Goal: Task Accomplishment & Management: Complete application form

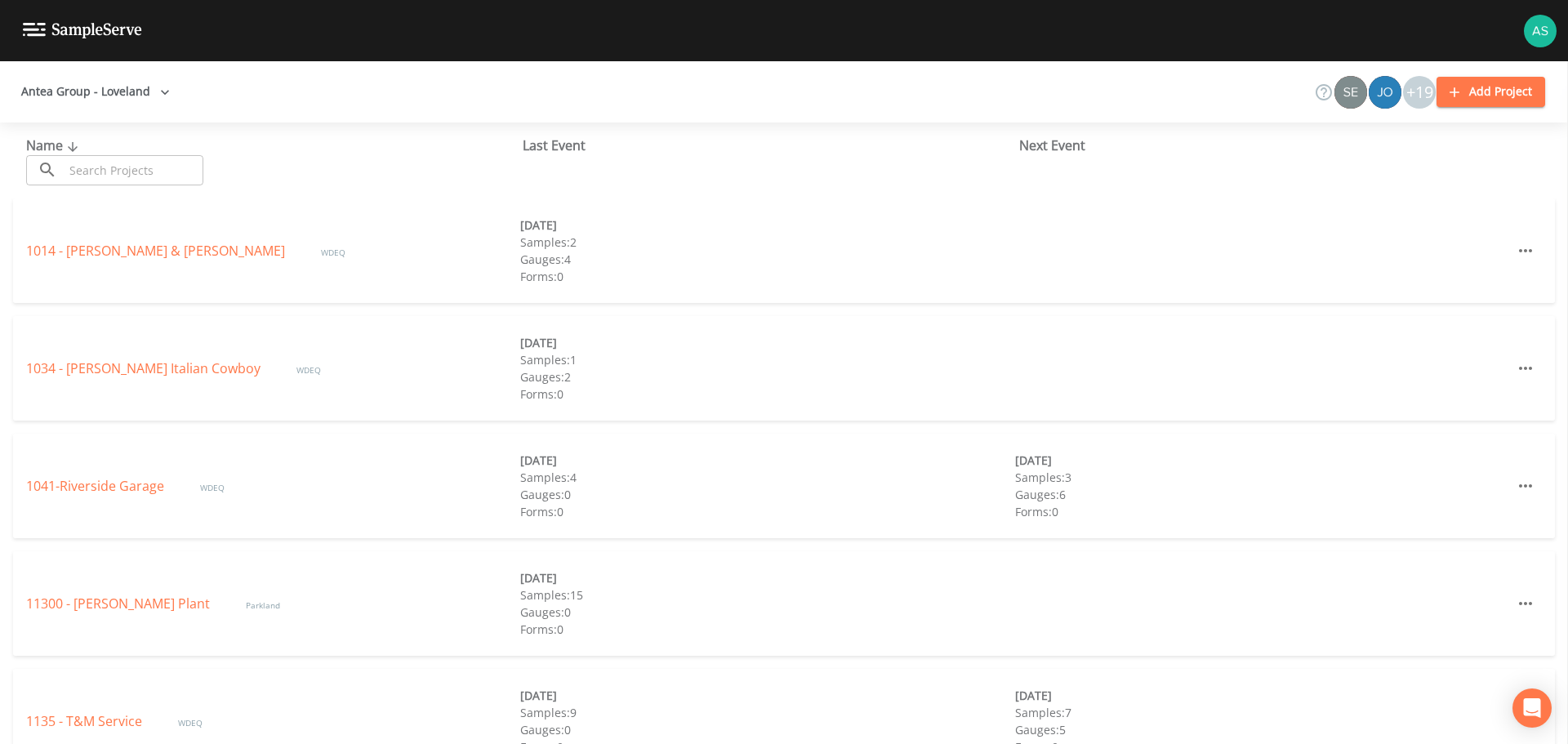
click at [147, 178] on input "text" at bounding box center [134, 170] width 140 height 31
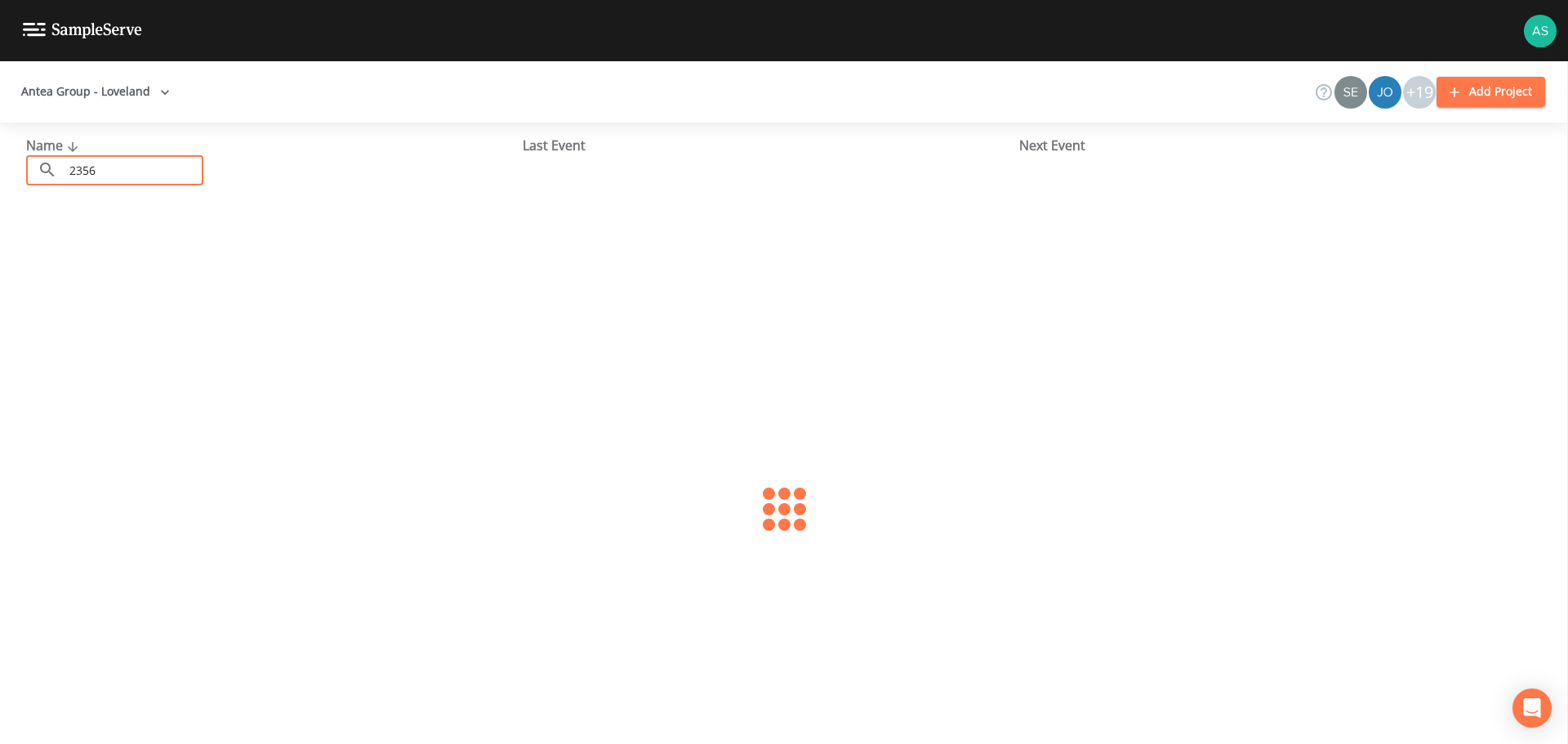
type input "2356"
click at [120, 254] on link "2356 - Mini Mart" at bounding box center [77, 251] width 102 height 18
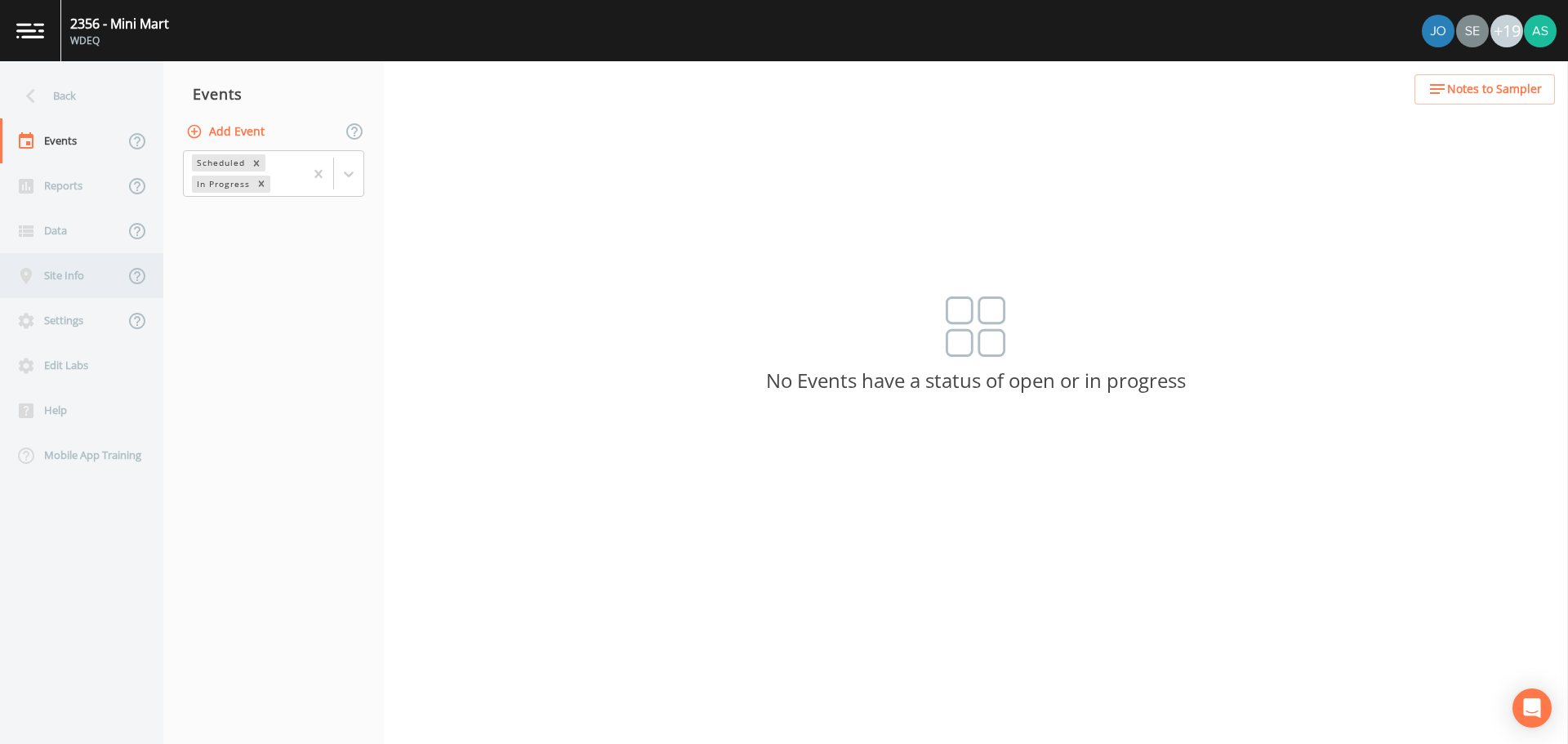
click at [73, 269] on div "Site Info" at bounding box center [62, 276] width 124 height 45
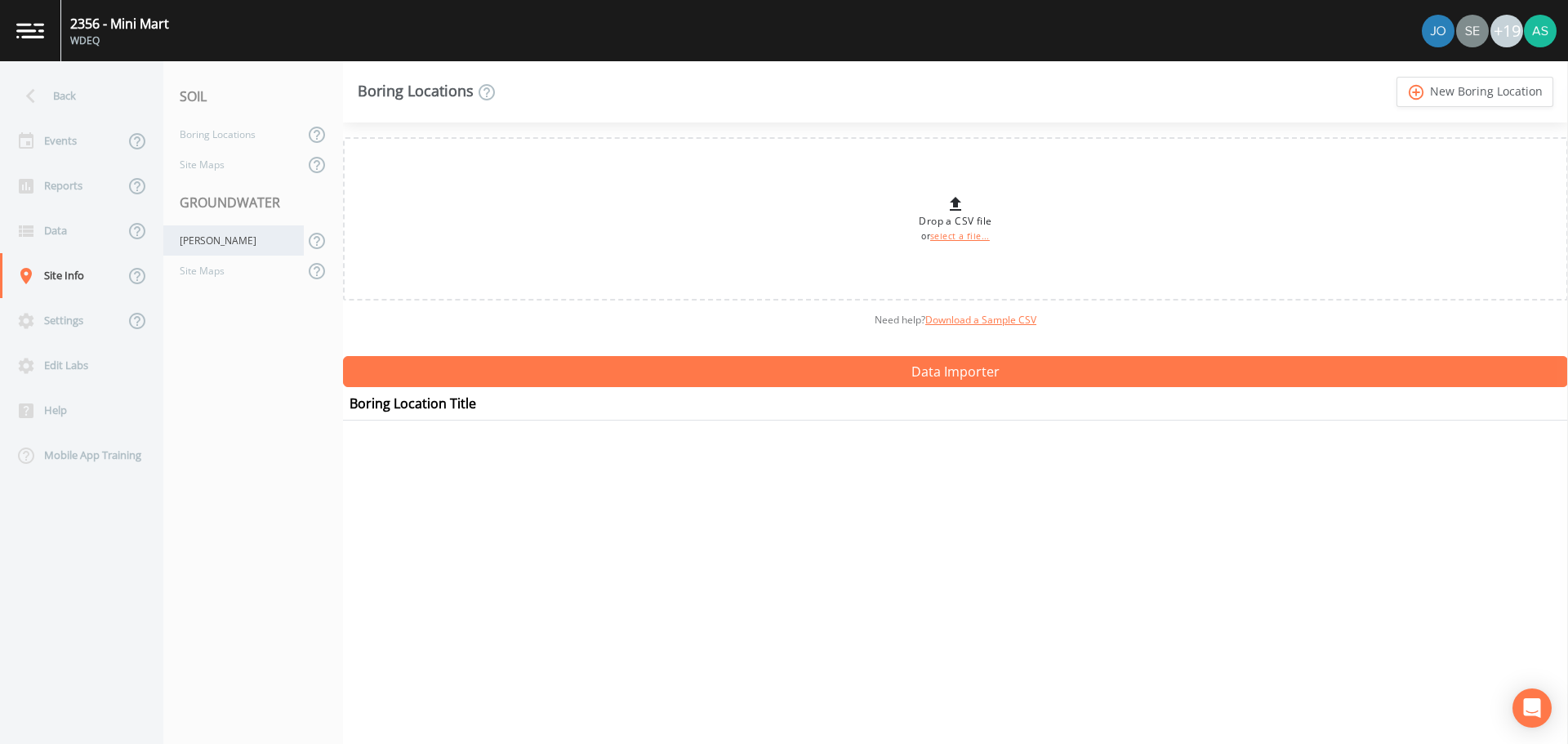
click at [203, 245] on div "[PERSON_NAME]" at bounding box center [234, 241] width 141 height 31
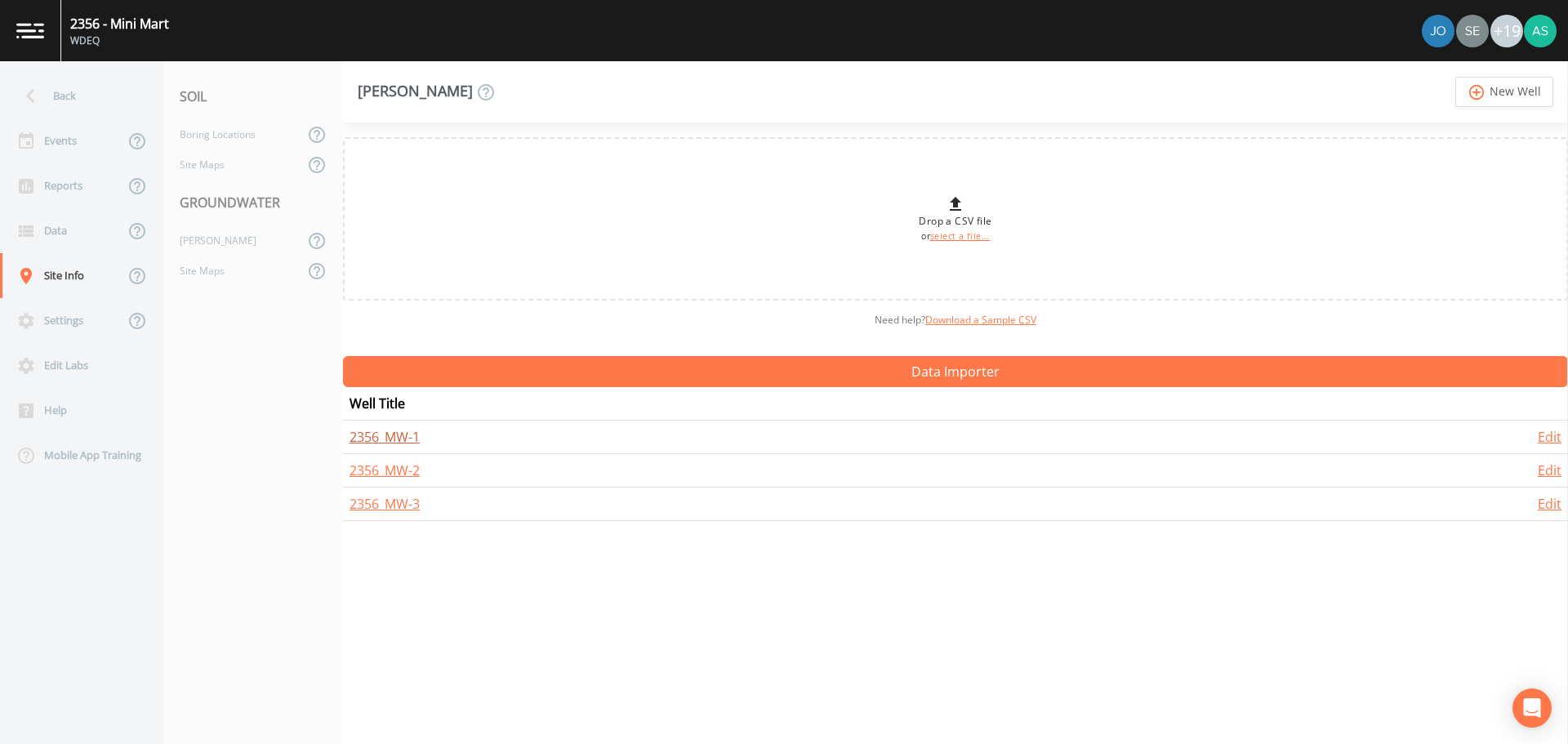
click at [410, 432] on link "2356_MW-1" at bounding box center [384, 437] width 70 height 18
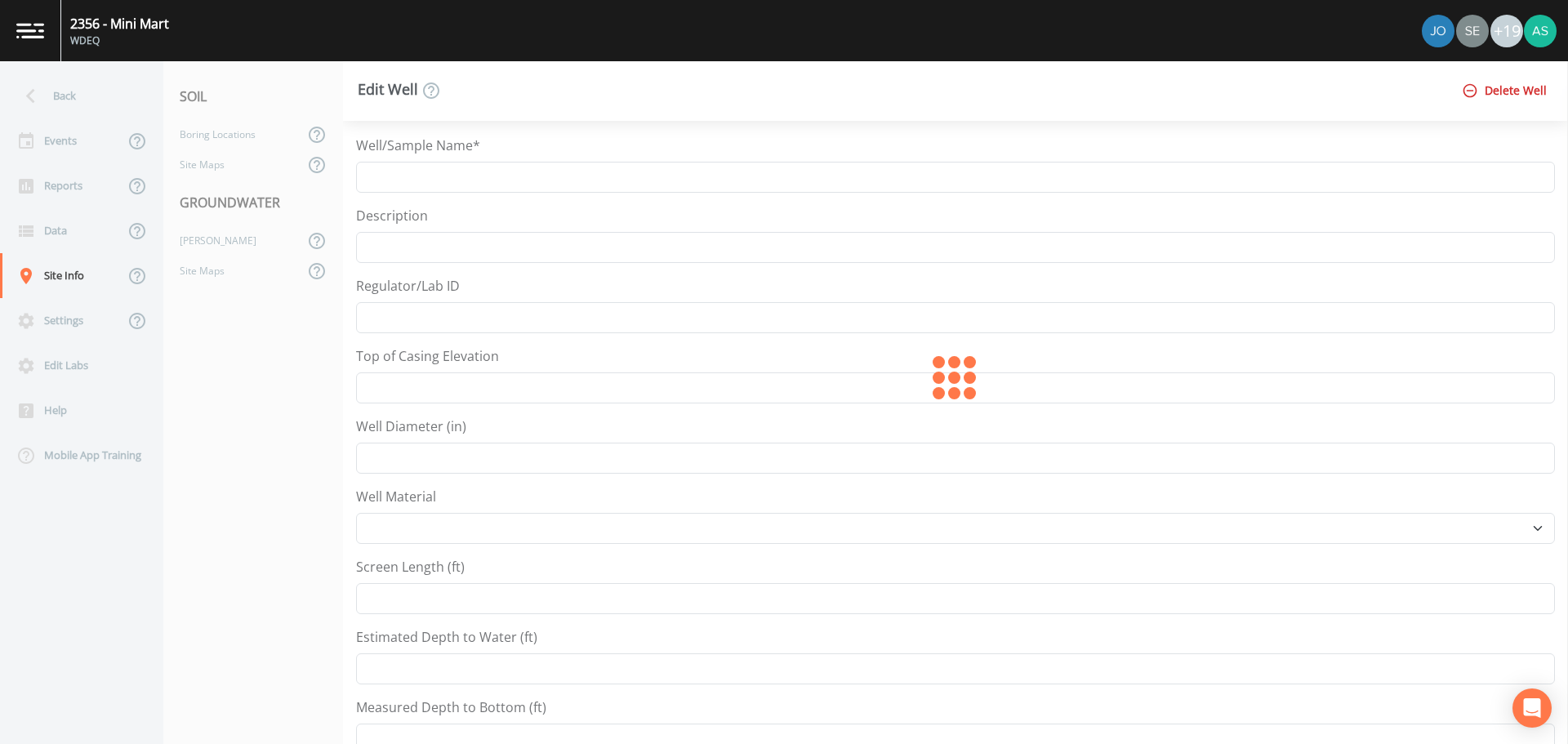
type input "2356_MW-1"
type input "2"
select select "PVC"
select select "Other"
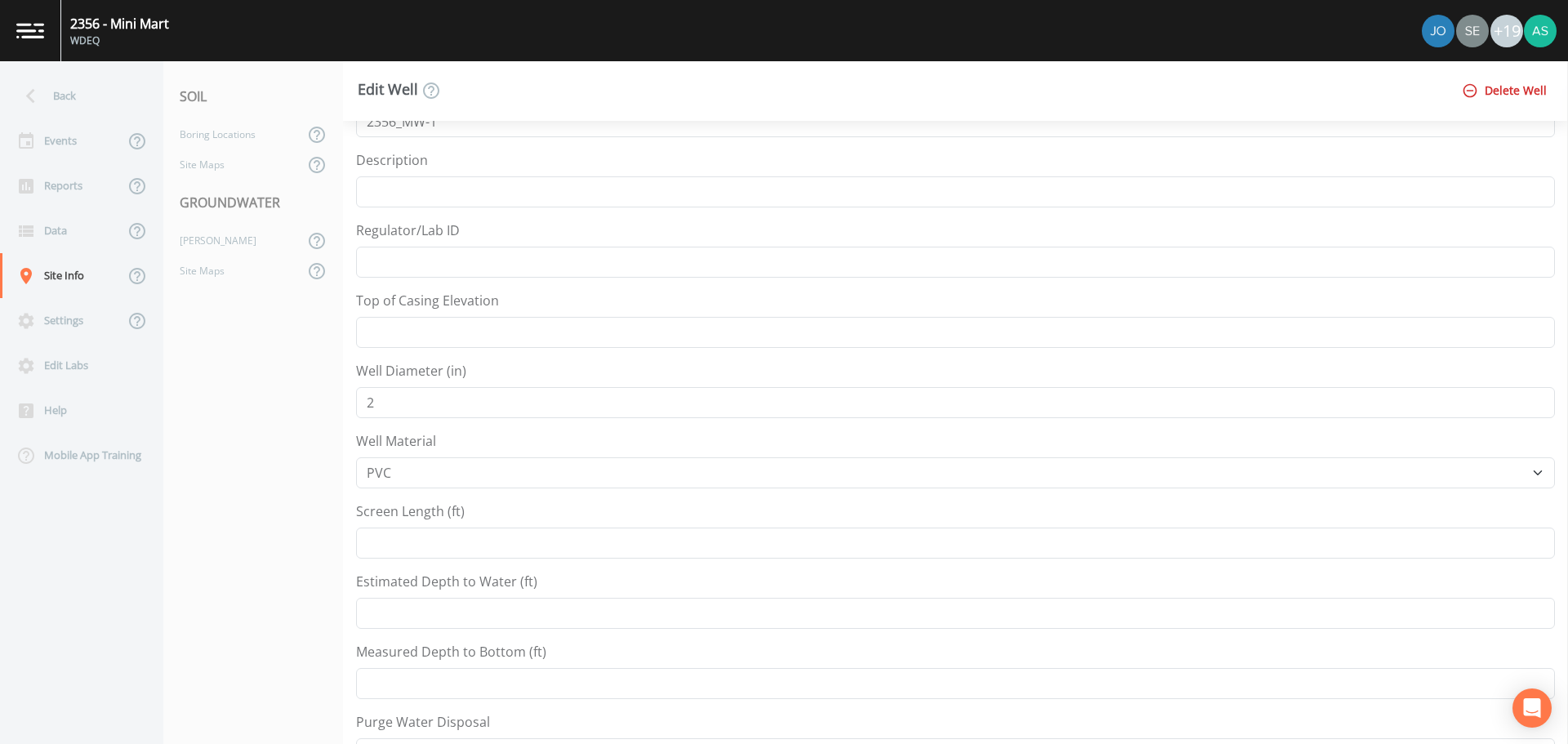
scroll to position [81, 0]
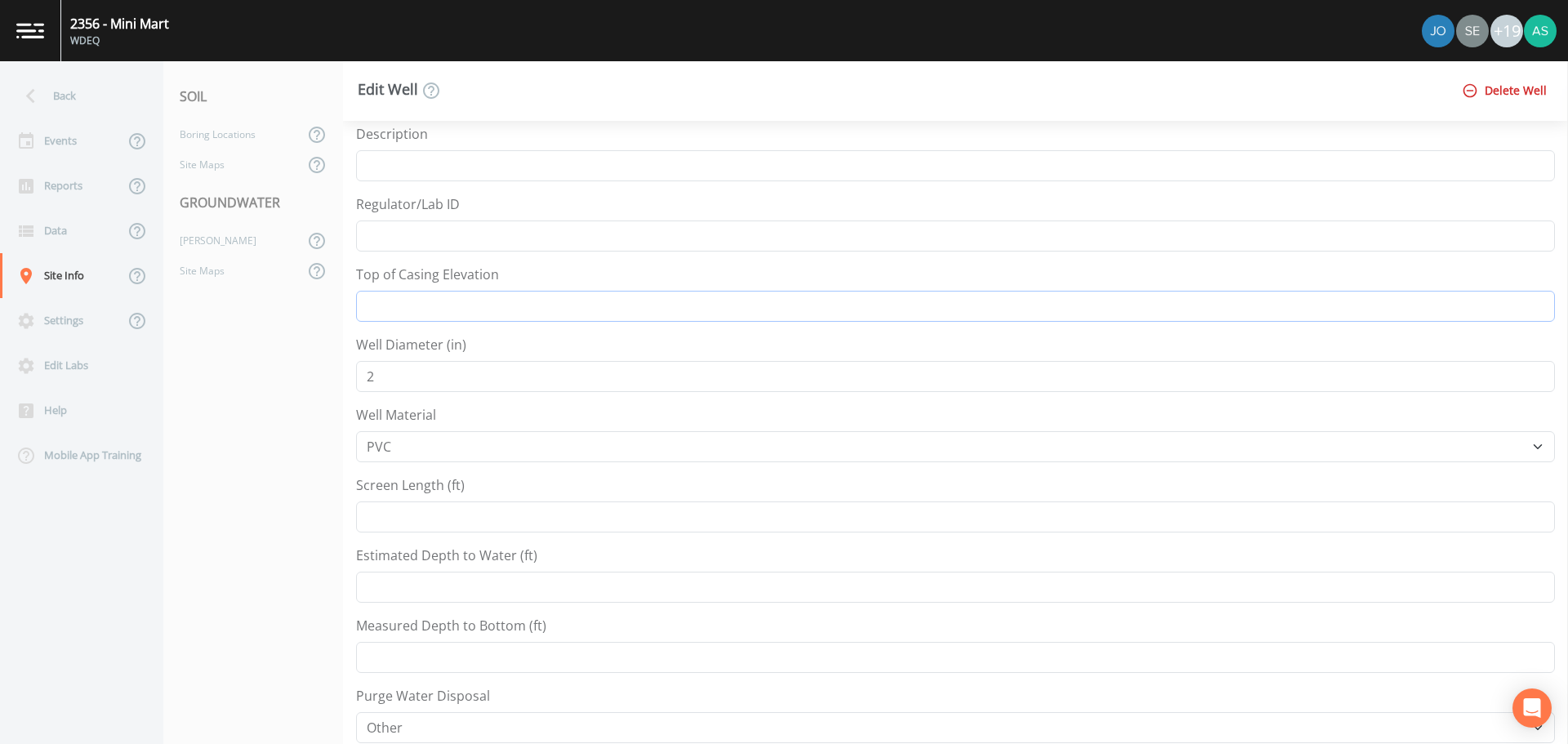
click at [497, 309] on input "Top of Casing Elevation" at bounding box center [955, 306] width 1199 height 31
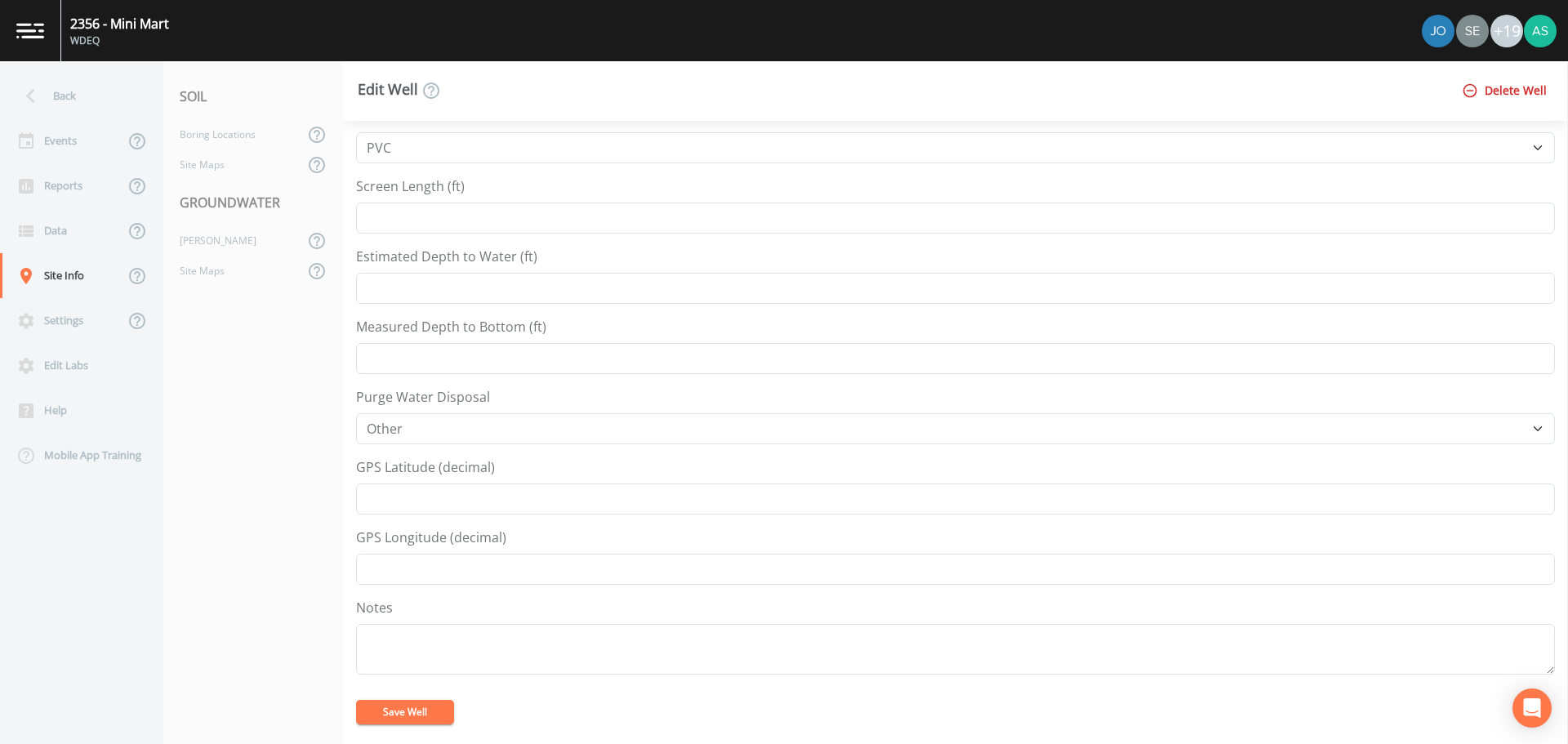
scroll to position [409, 0]
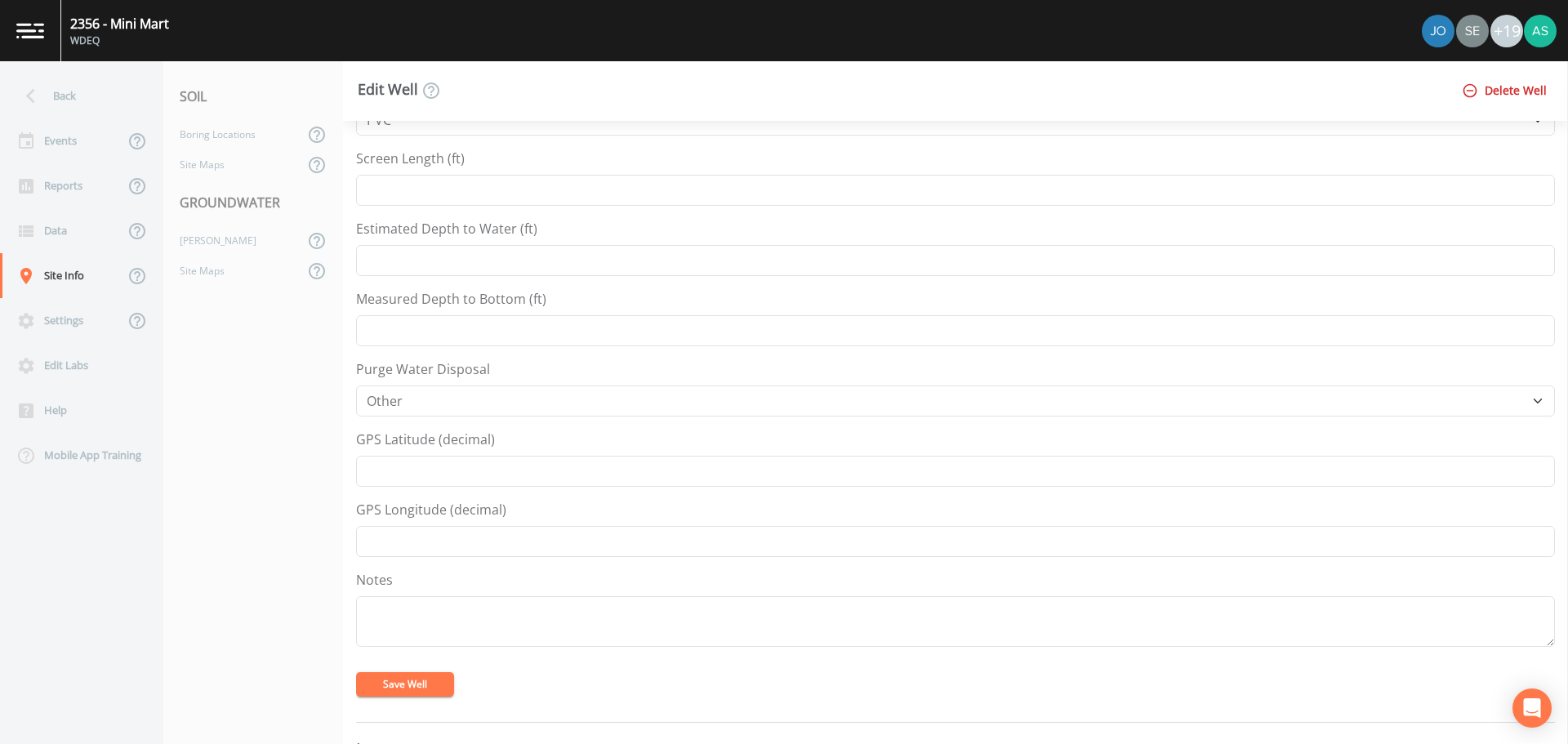
type input "7222.34"
click at [492, 469] on input "GPS Latitude (decimal)" at bounding box center [955, 471] width 1199 height 31
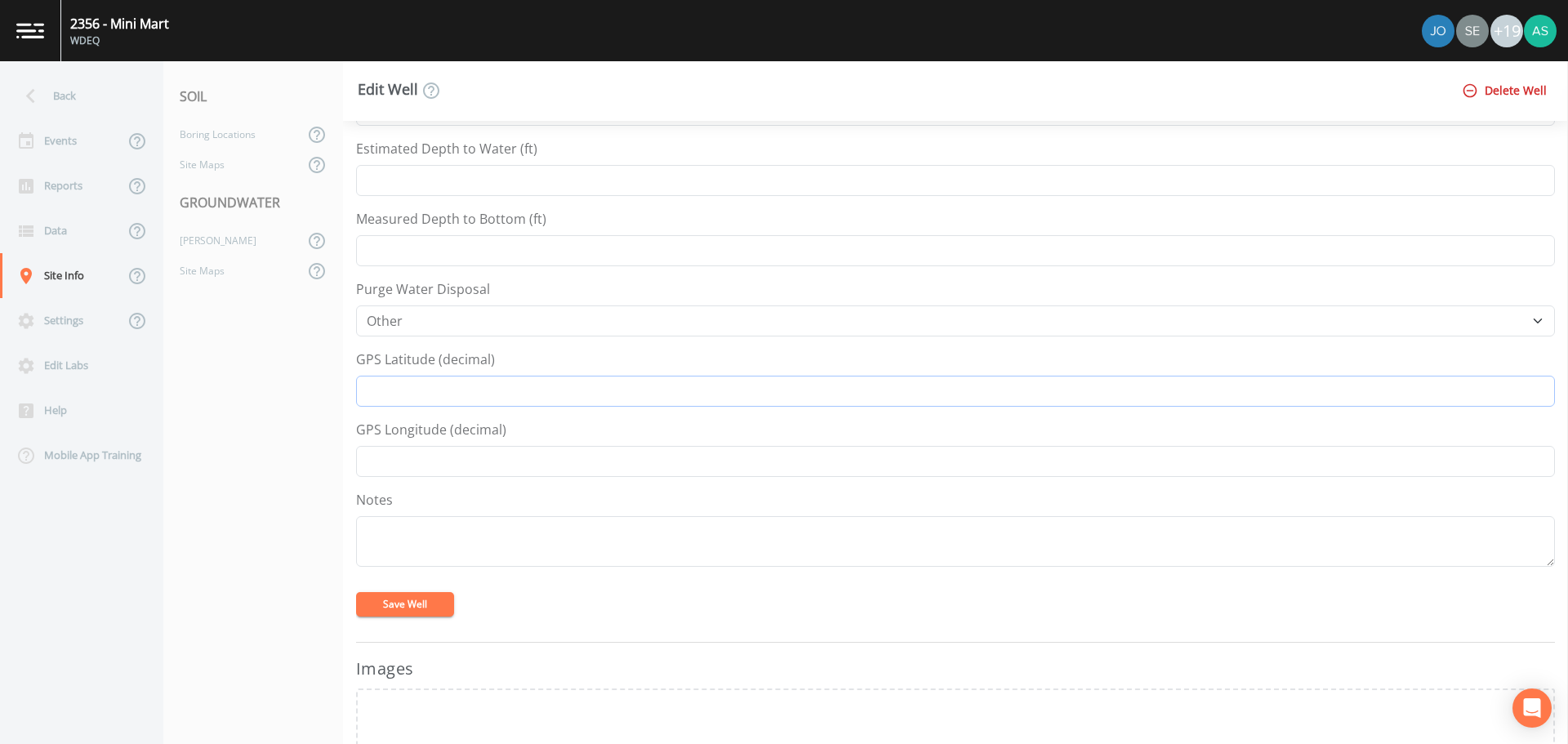
scroll to position [490, 0]
type input "41.30908271"
click at [560, 465] on input "GPS Longitude (decimal)" at bounding box center [955, 460] width 1199 height 31
type input "-105.56258876"
click at [416, 598] on button "Save Well" at bounding box center [405, 603] width 98 height 25
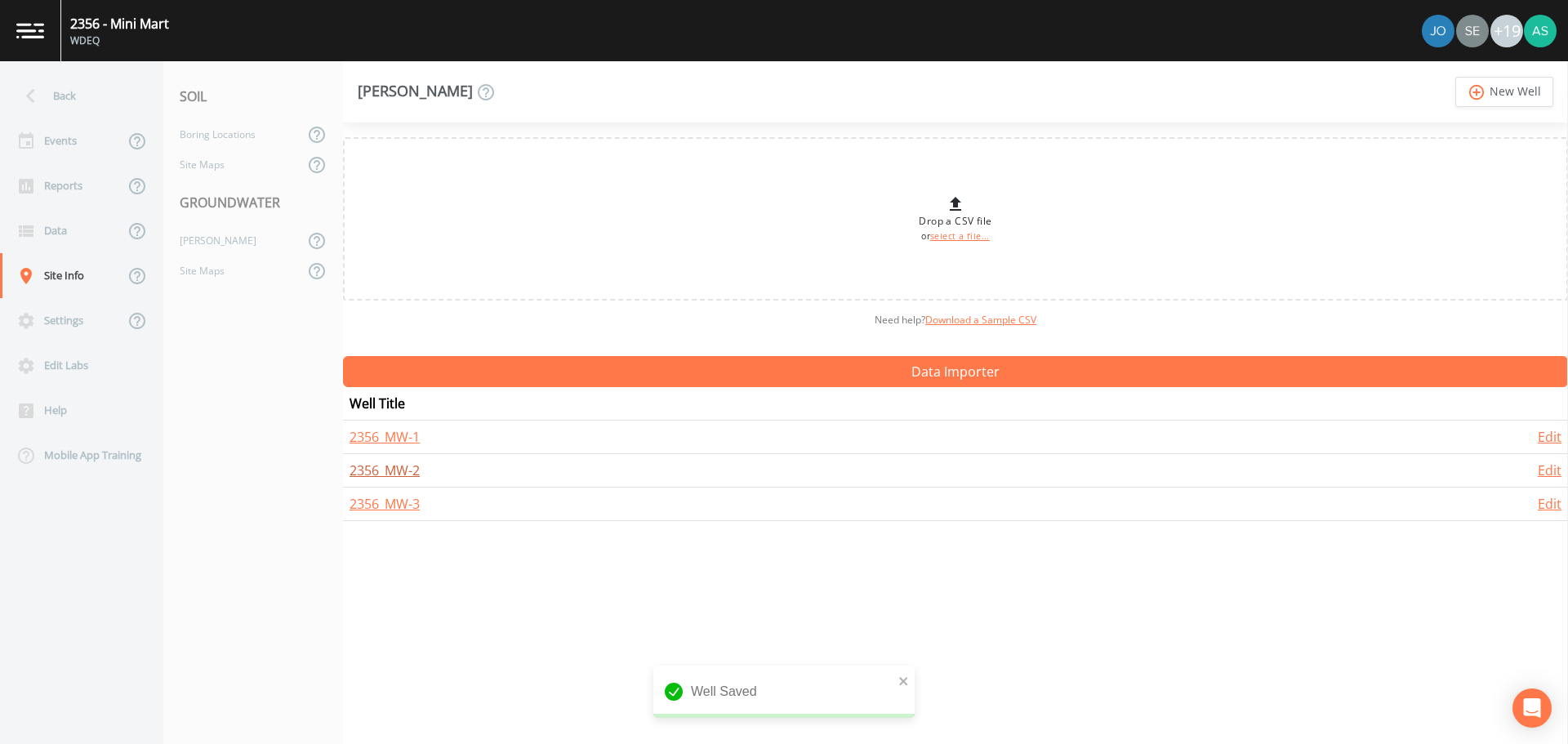
click at [389, 467] on link "2356_MW-2" at bounding box center [384, 470] width 70 height 18
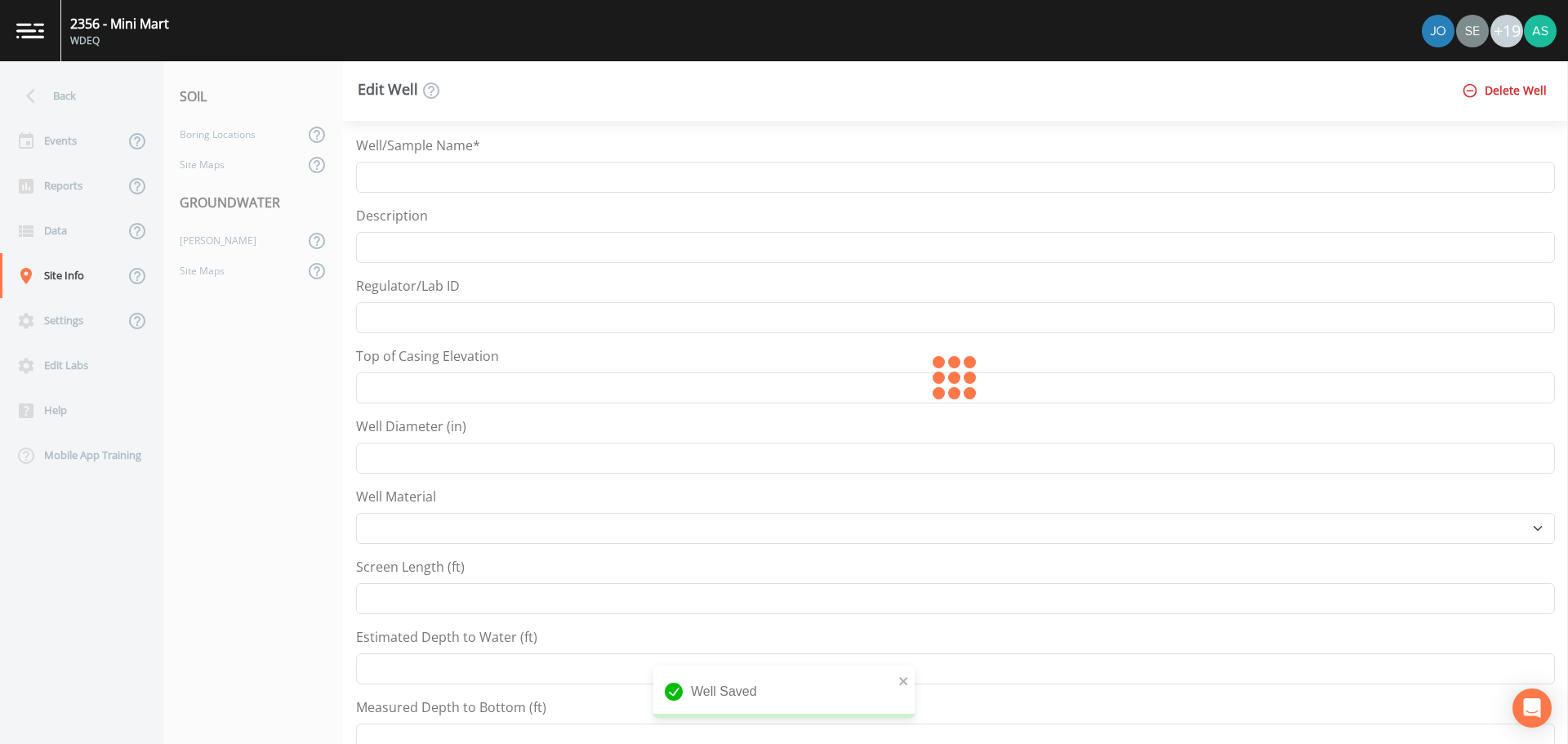
type input "2356_MW-2"
type input "2"
select select "PVC"
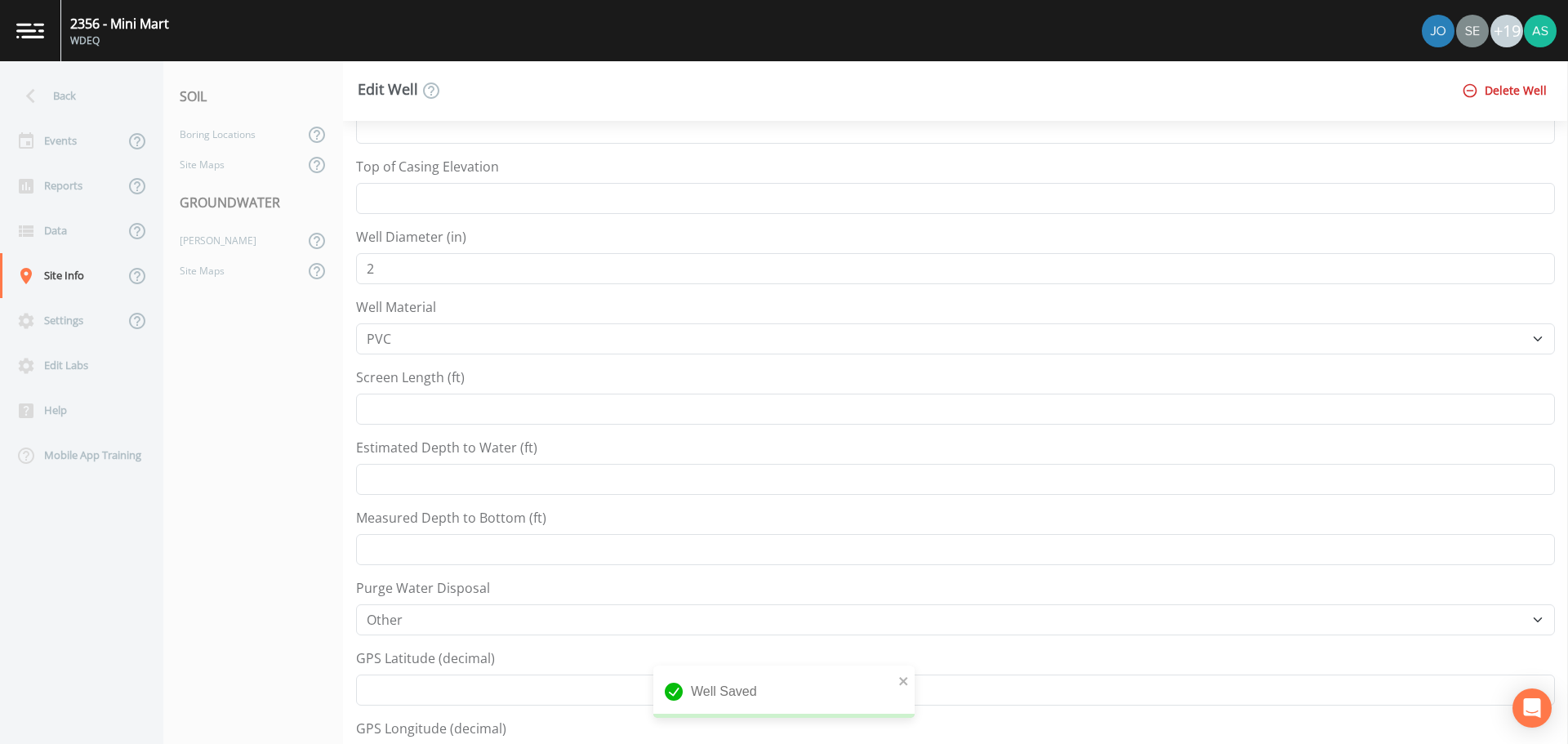
scroll to position [164, 0]
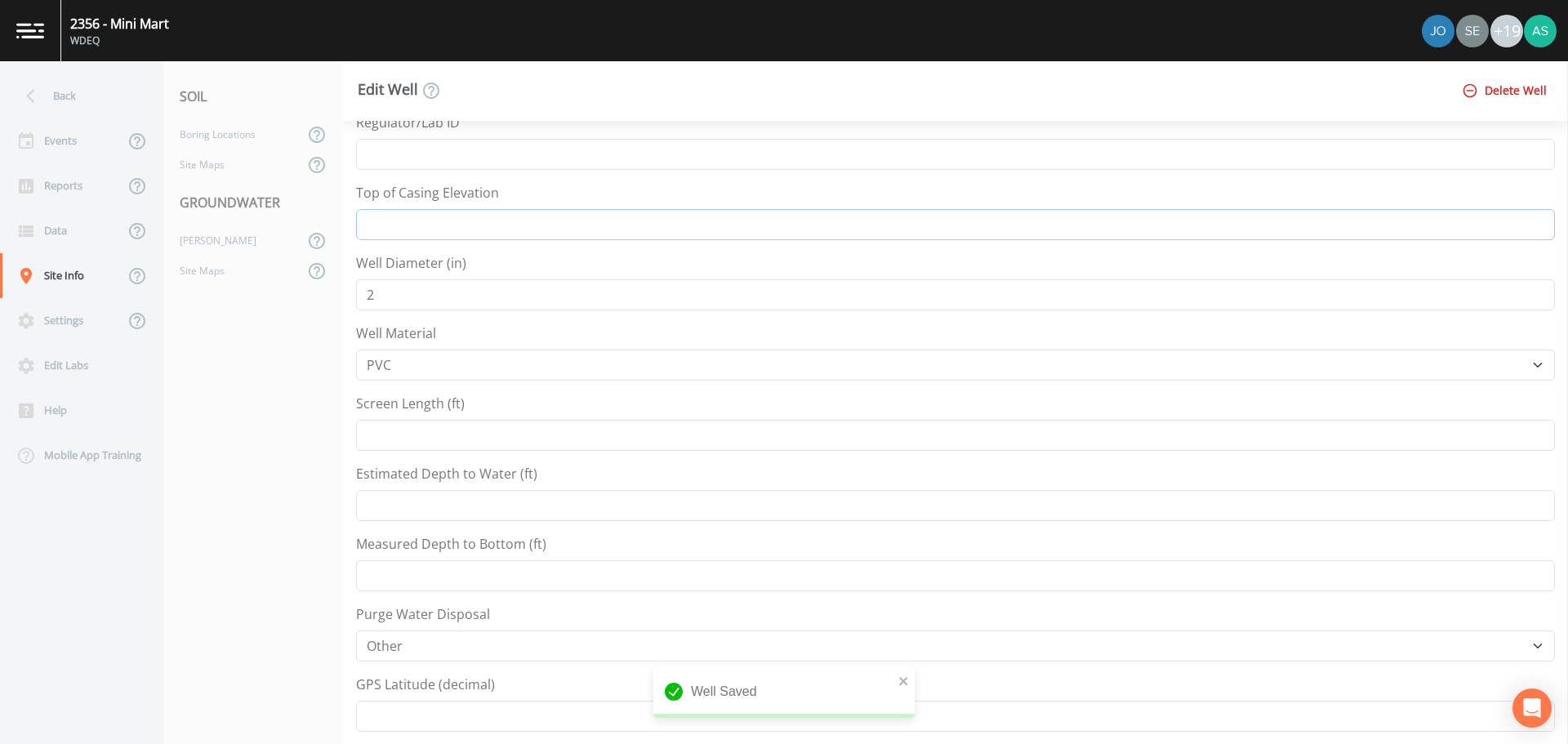
click at [491, 237] on input "Top of Casing Elevation" at bounding box center [955, 224] width 1199 height 31
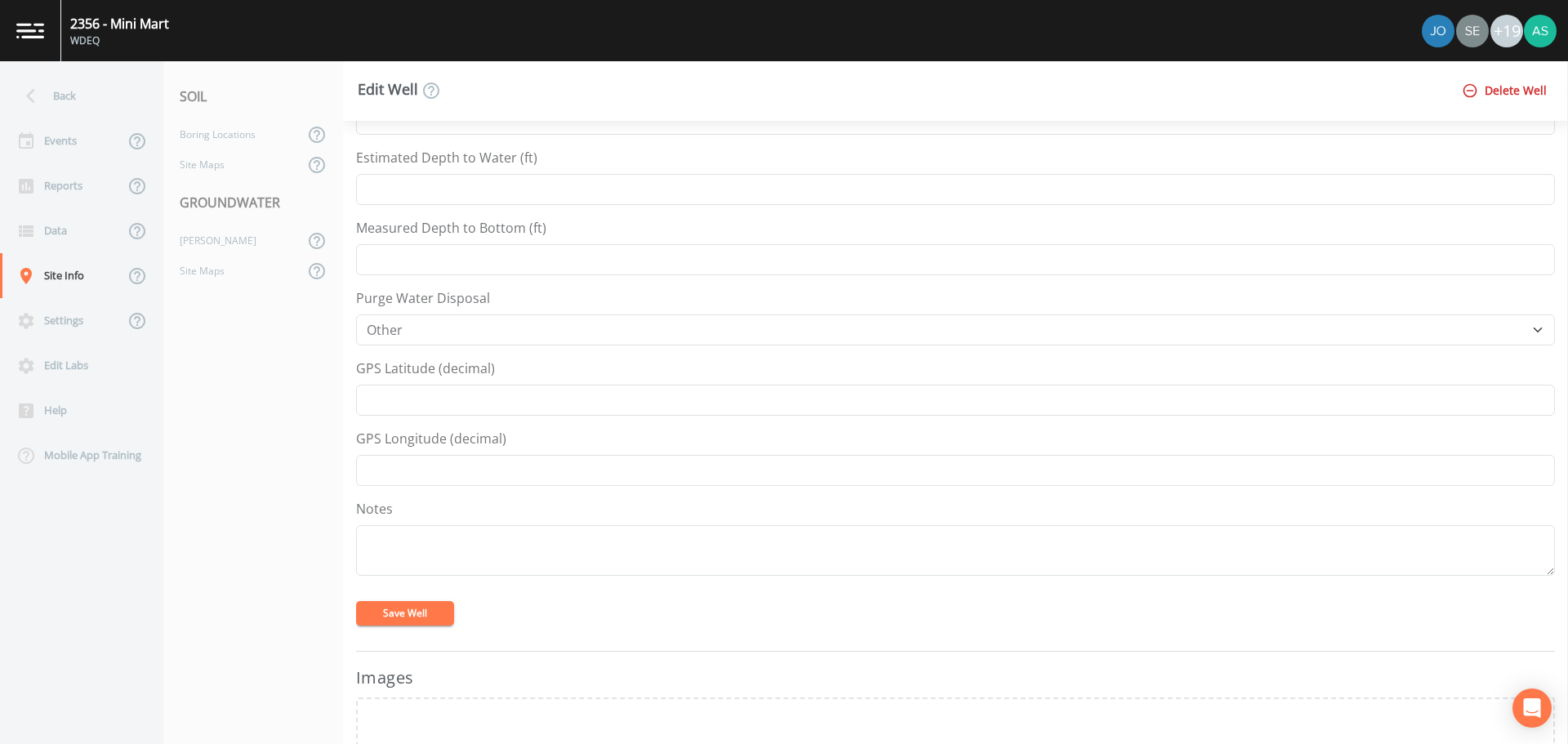
scroll to position [490, 0]
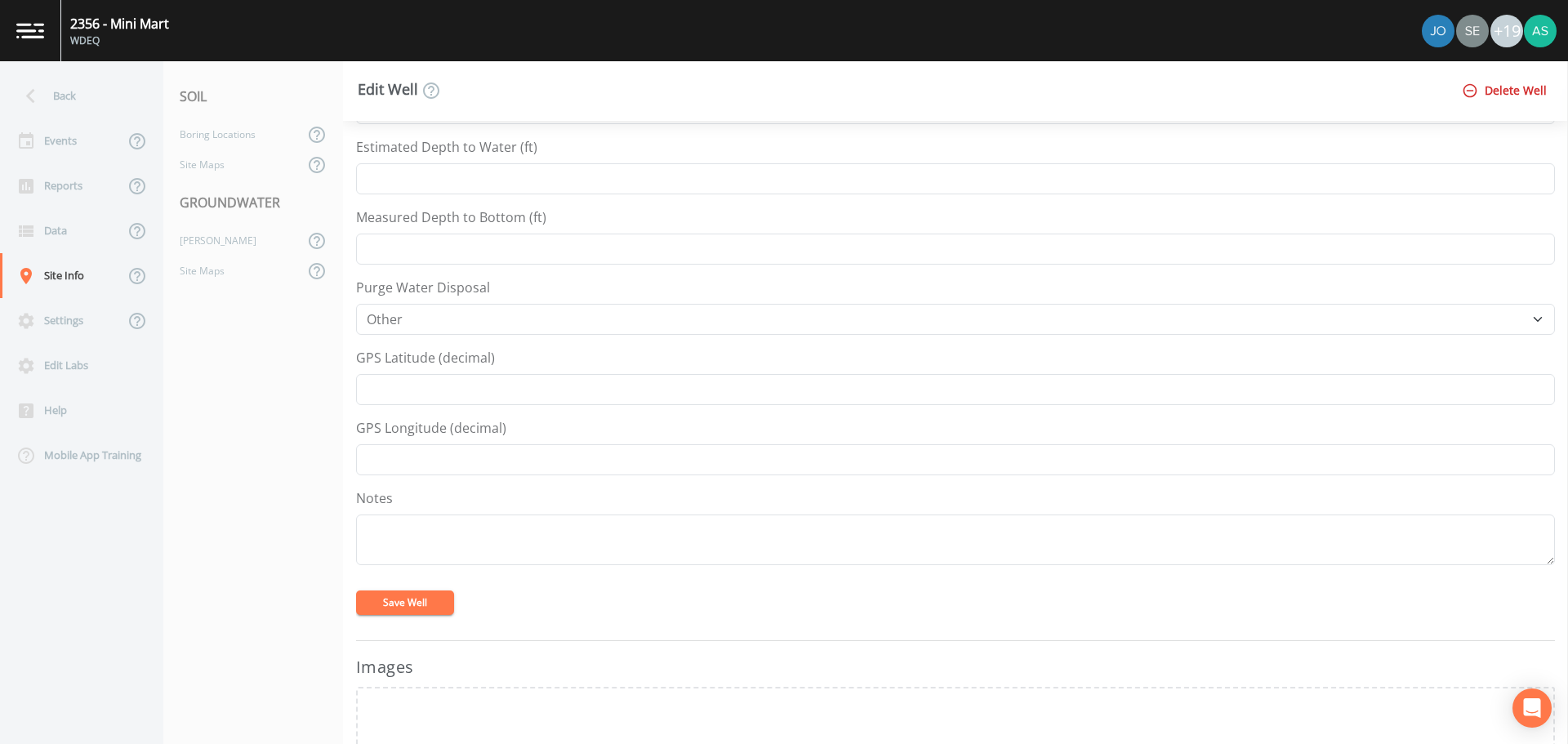
type input "7221.97"
click at [504, 393] on input "GPS Latitude (decimal)" at bounding box center [955, 390] width 1199 height 31
type input "41.30892748"
click at [515, 464] on input "GPS Longitude (decimal)" at bounding box center [955, 460] width 1199 height 31
type input "-105.56262508"
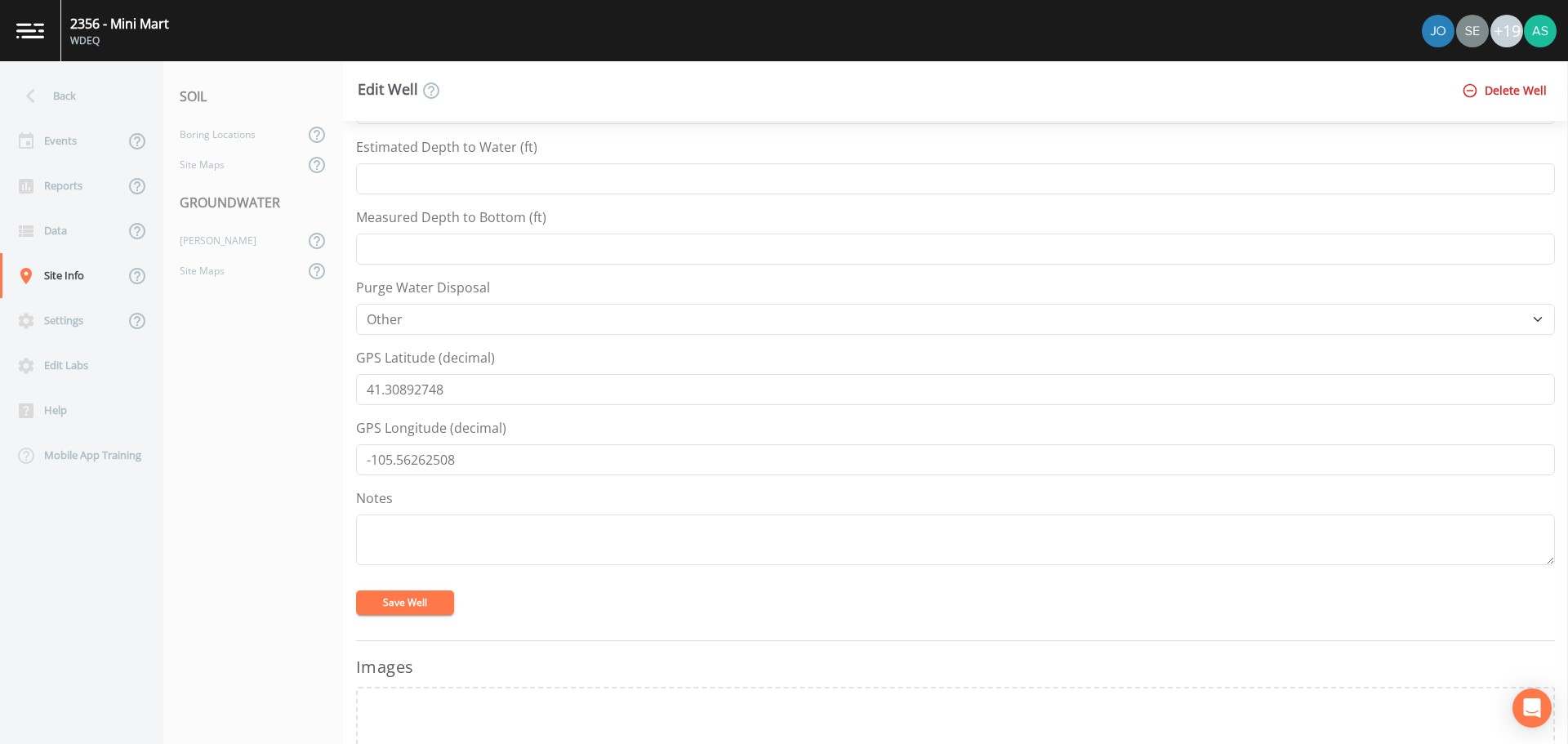
click at [395, 608] on button "Save Well" at bounding box center [405, 603] width 98 height 25
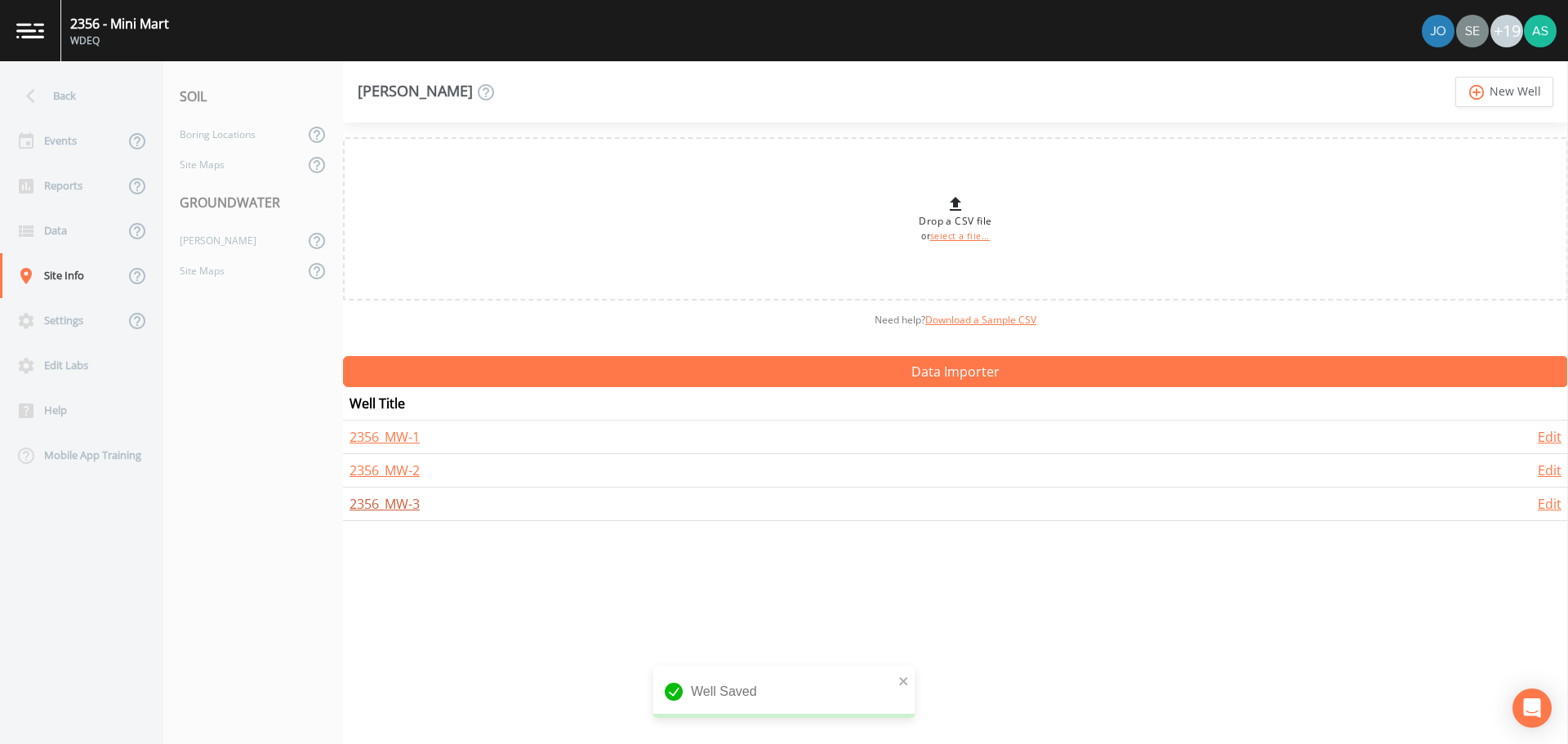
click at [389, 502] on link "2356_MW-3" at bounding box center [384, 504] width 70 height 18
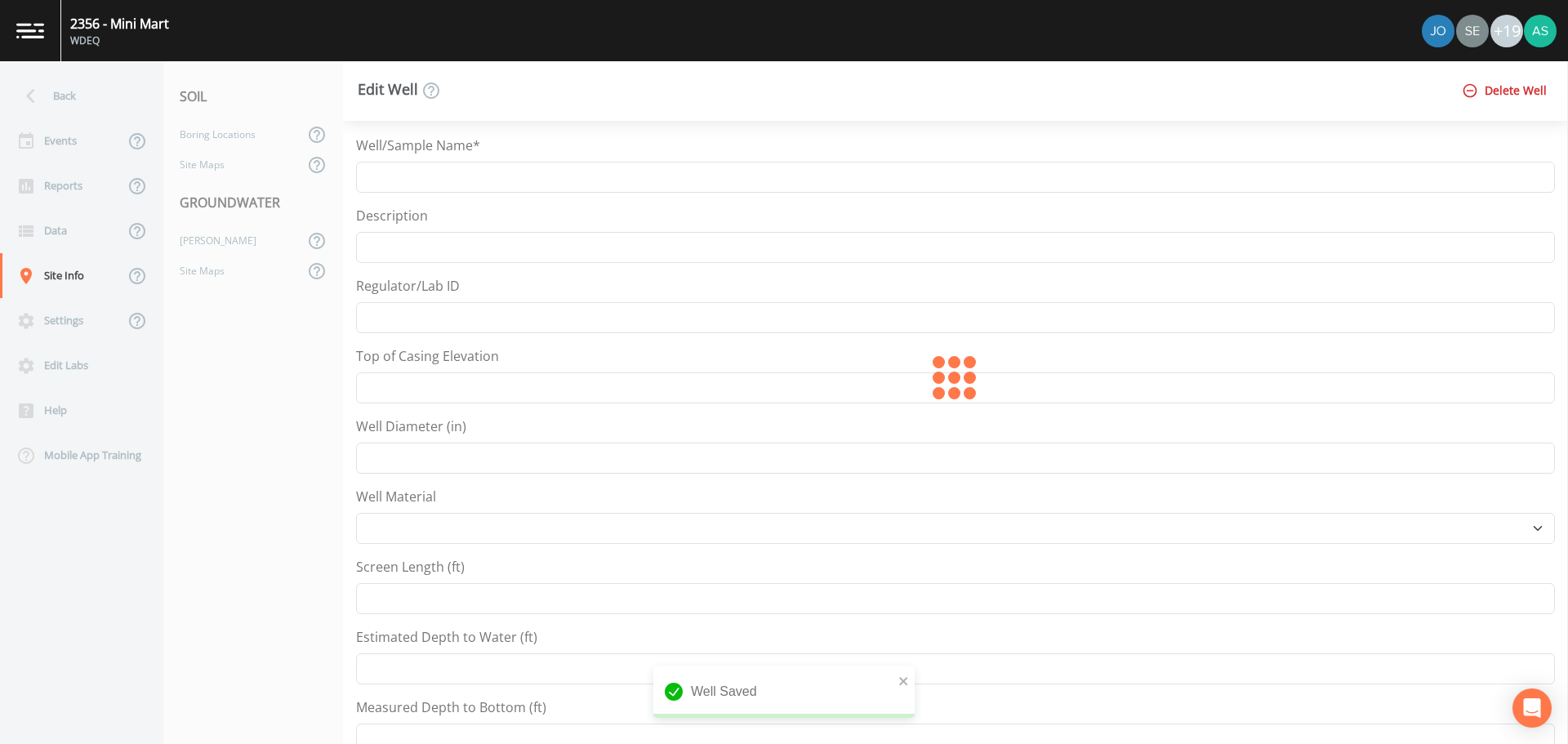
type input "2356_MW-3"
type input "2"
select select "PVC"
click at [473, 380] on input "Top of Casing Elevation" at bounding box center [955, 388] width 1199 height 31
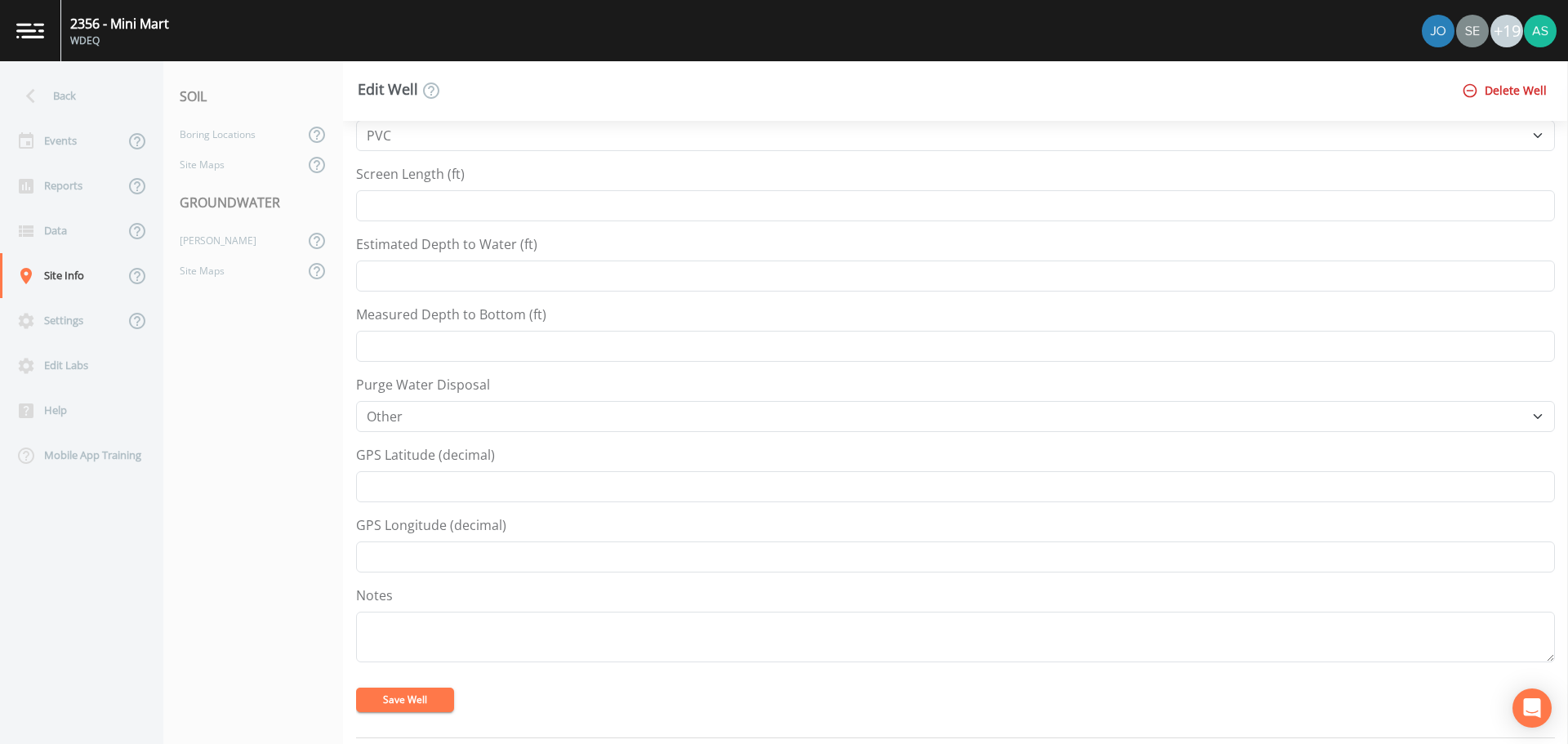
scroll to position [409, 0]
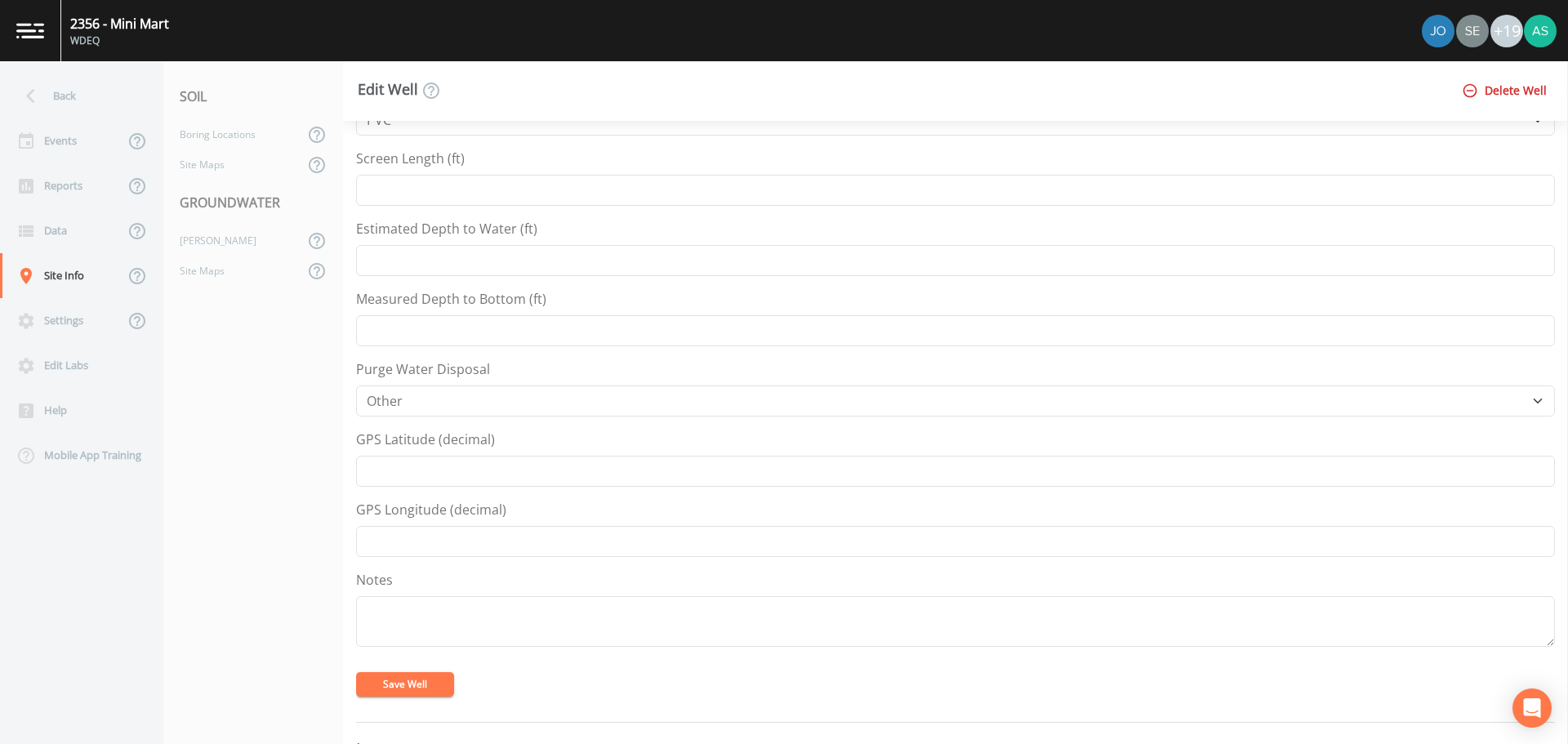
type input "7222"
click at [464, 479] on input "GPS Latitude (decimal)" at bounding box center [955, 471] width 1199 height 31
type input "41.30917199"
click at [514, 533] on input "GPS Longitude (decimal)" at bounding box center [955, 542] width 1199 height 31
type input "-105.56252211"
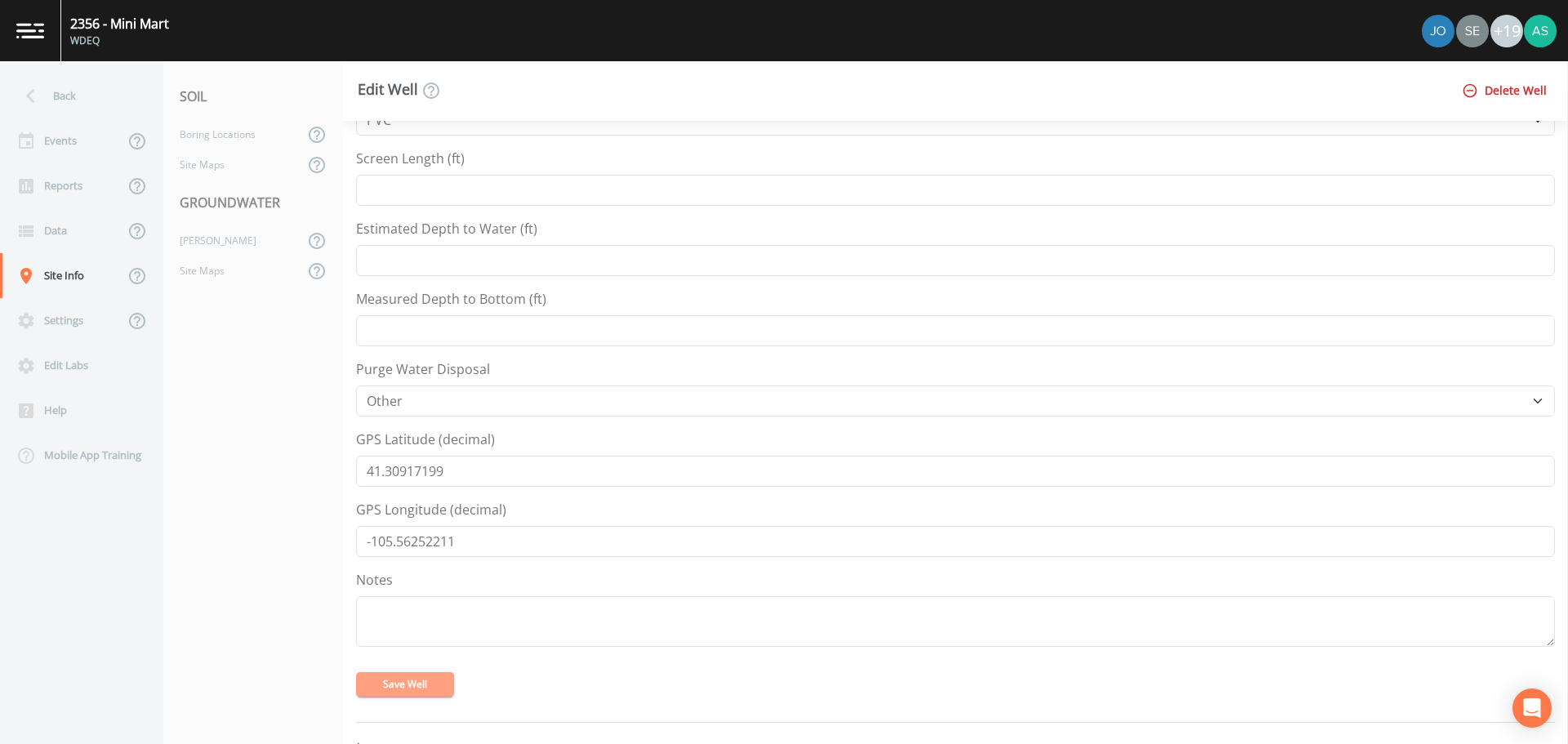
click at [429, 687] on button "Save Well" at bounding box center [405, 685] width 98 height 25
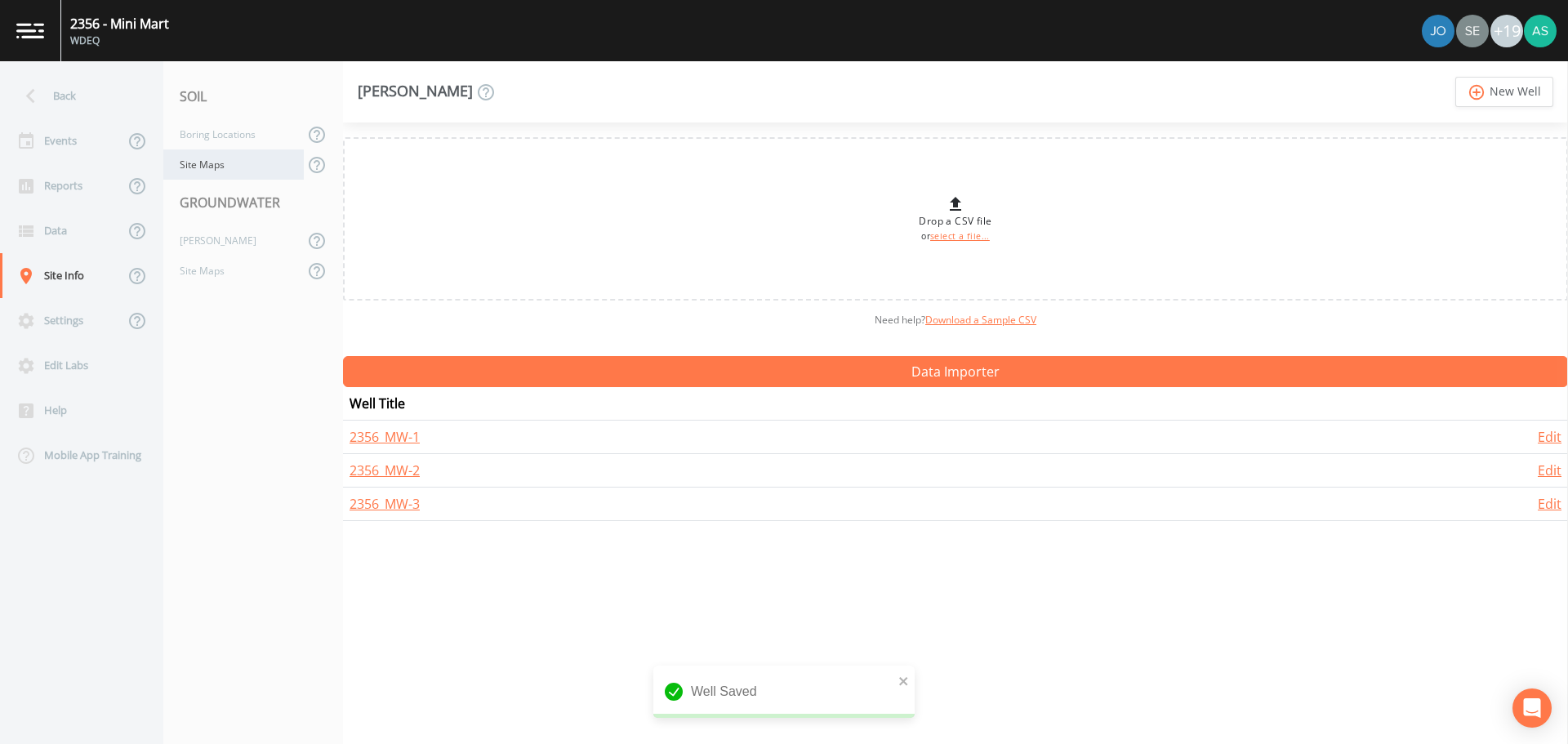
click at [220, 166] on div "Site Maps" at bounding box center [234, 165] width 141 height 31
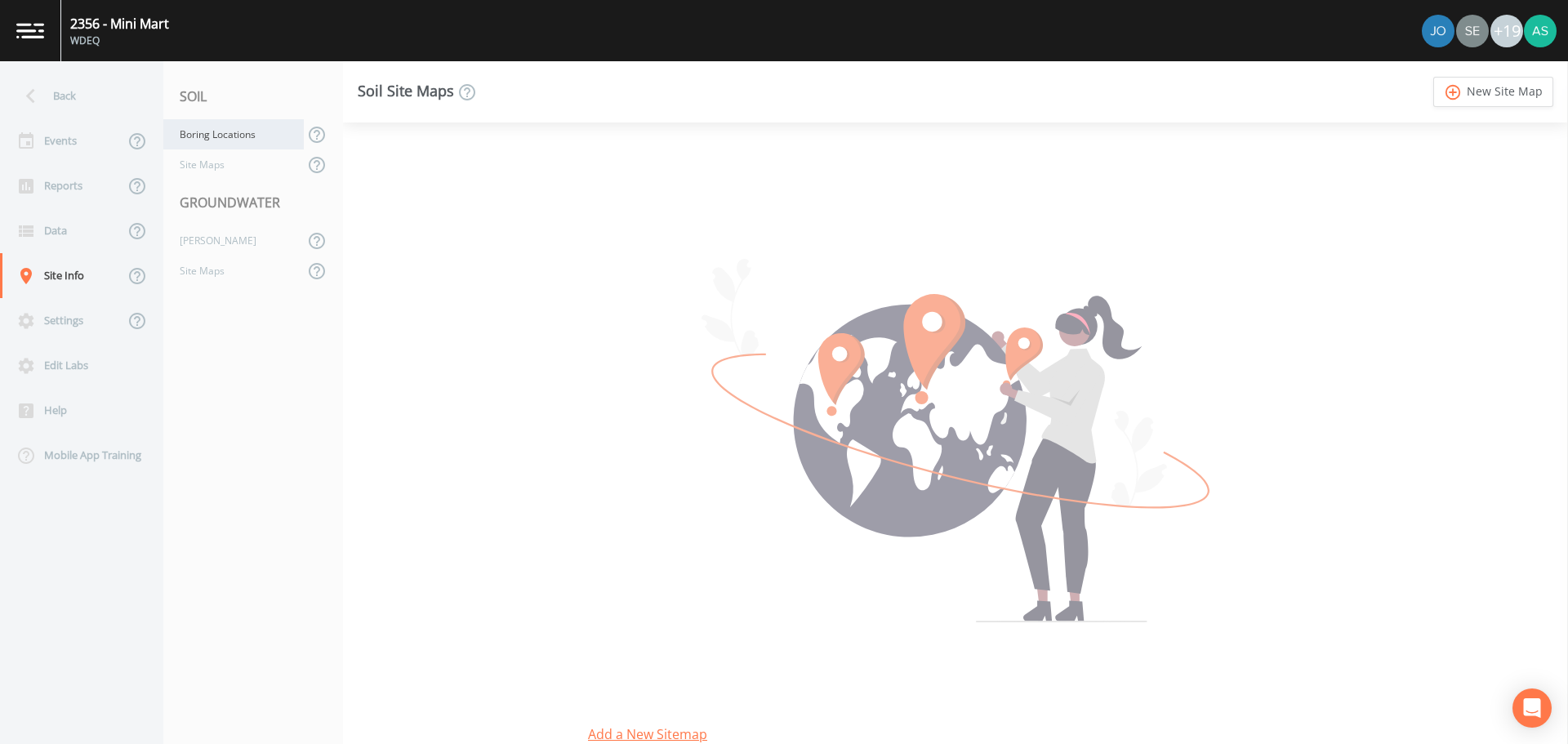
click at [224, 138] on div "Boring Locations" at bounding box center [234, 135] width 141 height 31
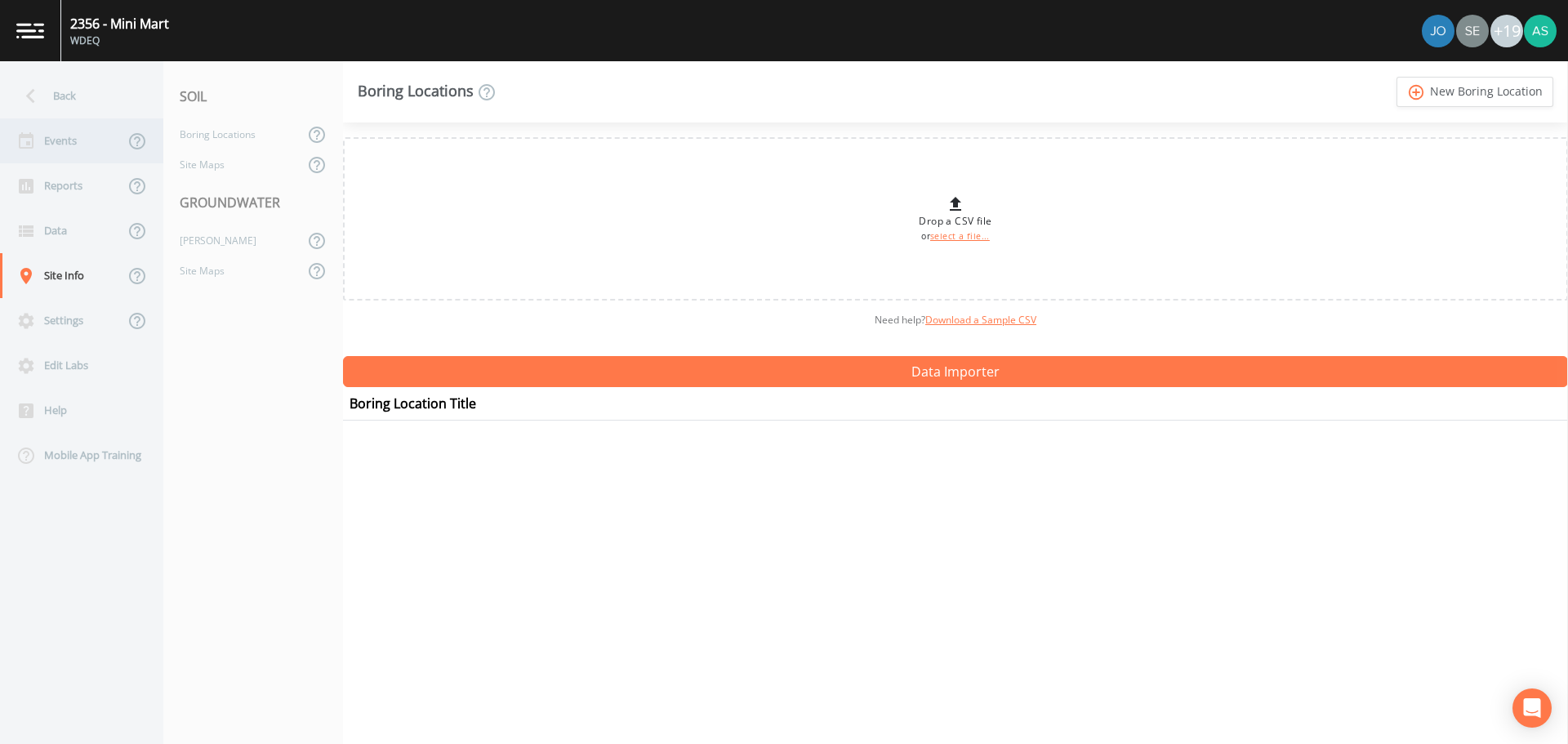
click at [62, 136] on div "Events" at bounding box center [62, 141] width 124 height 45
